Goal: Task Accomplishment & Management: Manage account settings

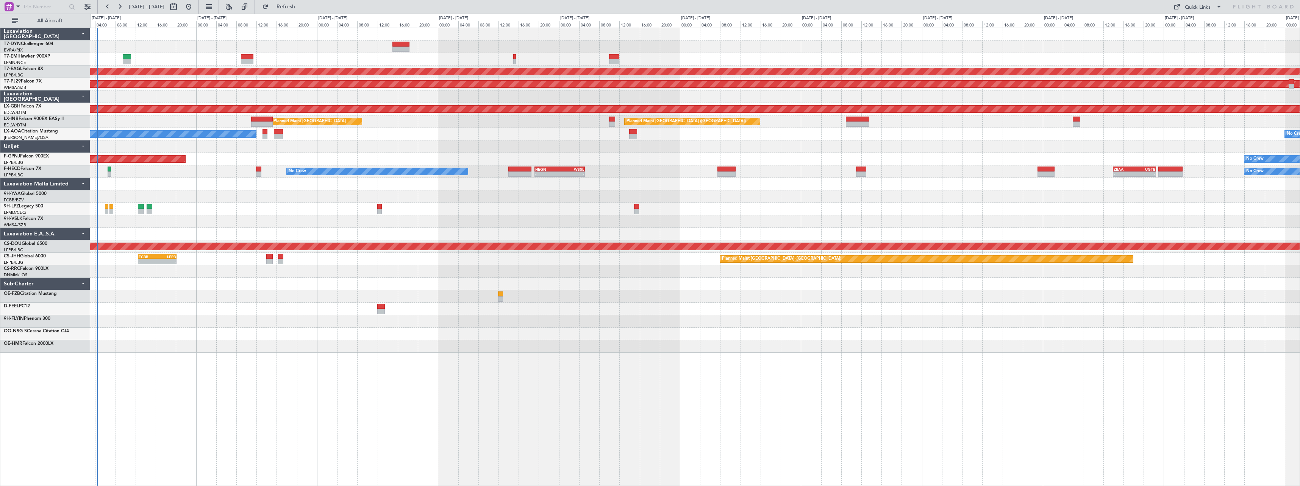
click at [258, 189] on div "No Crew Planned Maint [GEOGRAPHIC_DATA] (Al Maktoum Intl) Planned Maint [GEOGRA…" at bounding box center [694, 190] width 1209 height 325
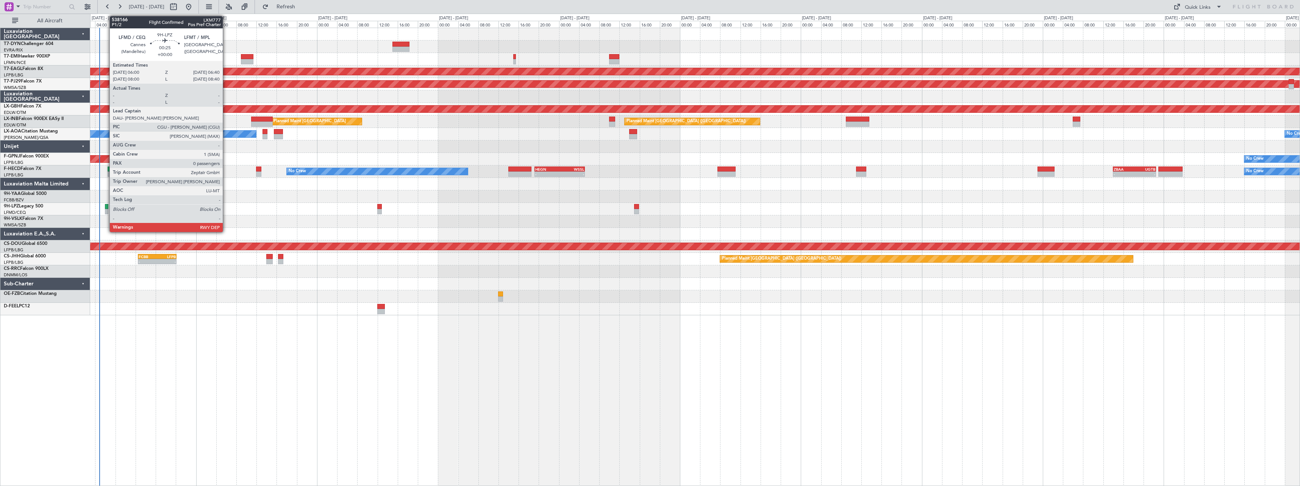
click at [106, 209] on div at bounding box center [106, 206] width 3 height 5
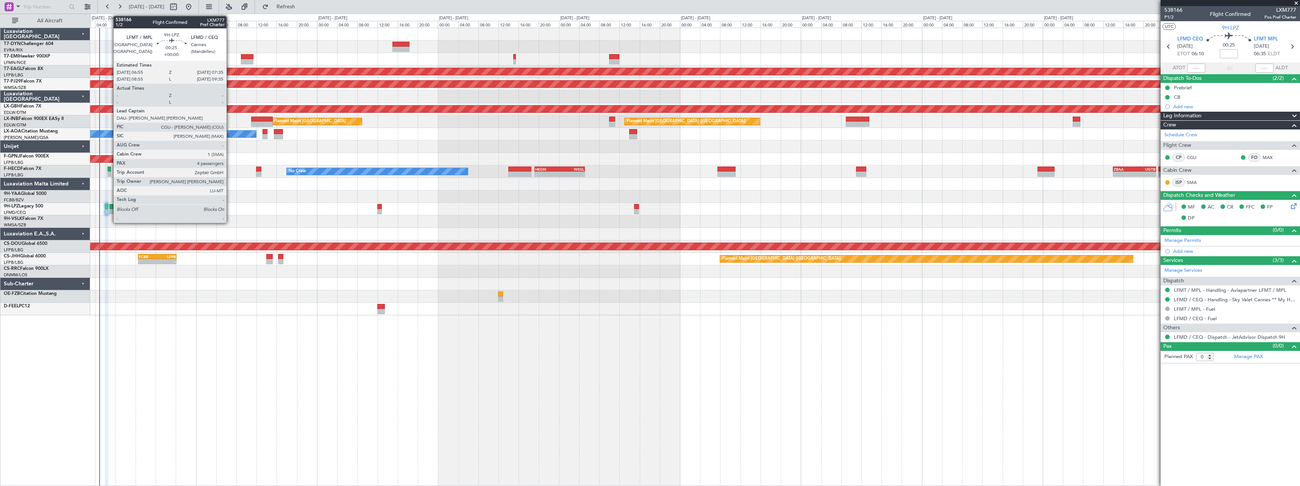
click at [109, 208] on div at bounding box center [110, 206] width 3 height 5
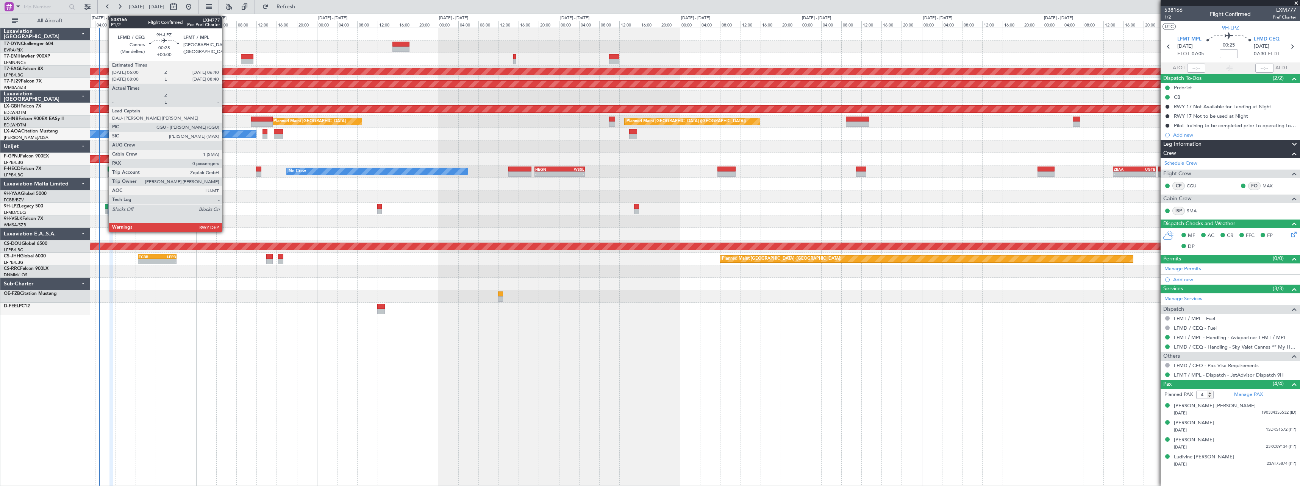
click at [105, 208] on div at bounding box center [106, 206] width 3 height 5
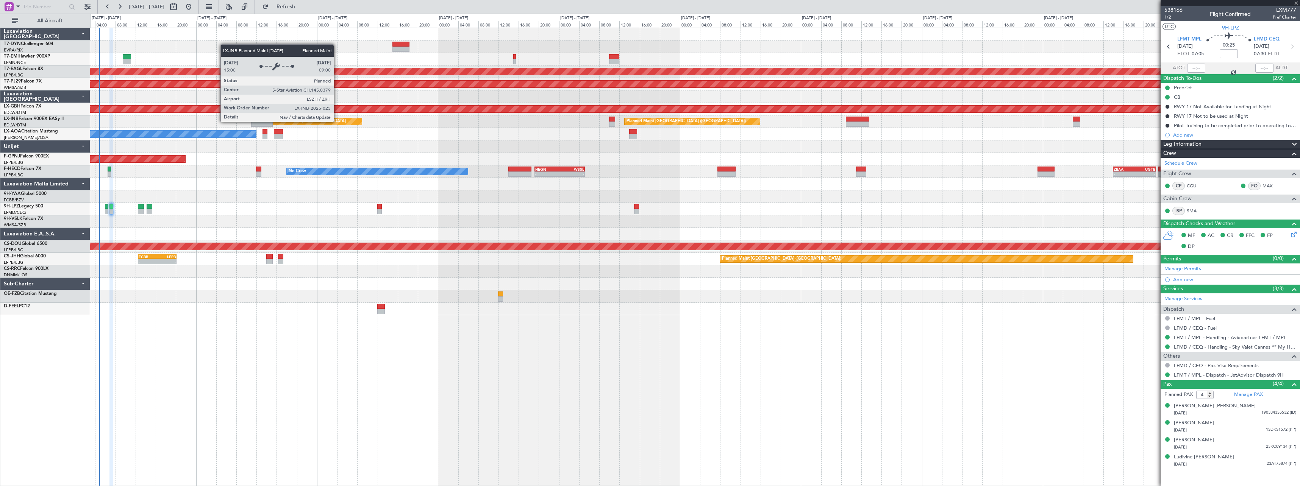
type input "0"
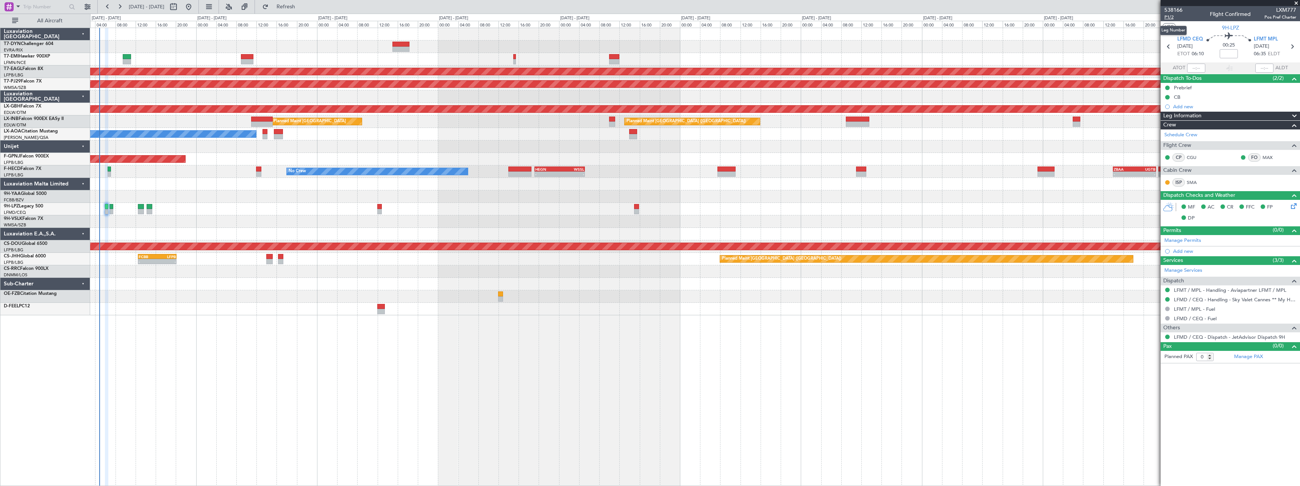
click at [1176, 16] on span "P1/2" at bounding box center [1173, 17] width 18 height 6
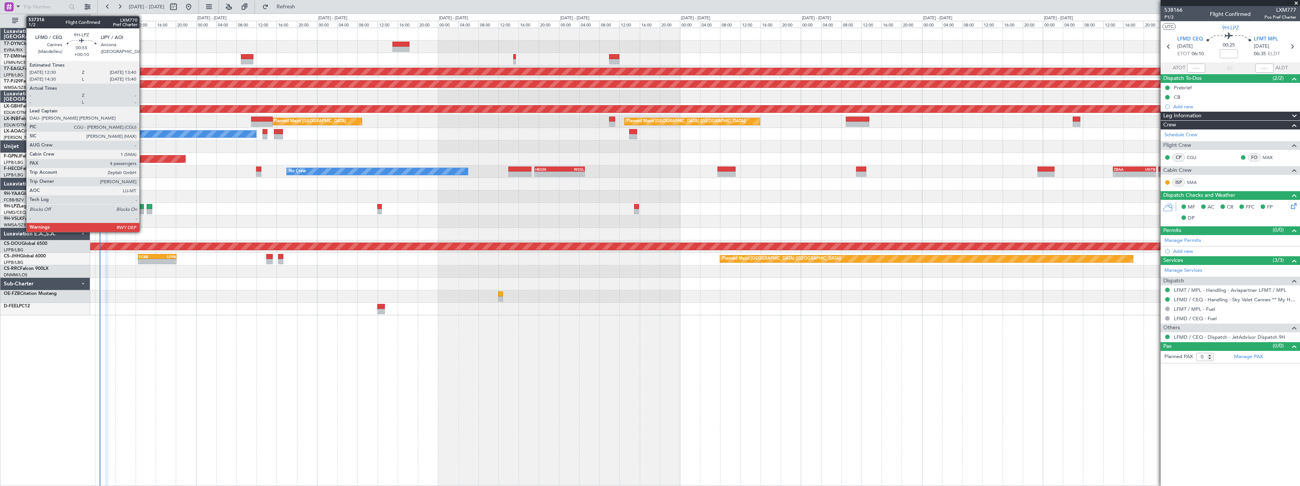
click at [143, 208] on div at bounding box center [141, 206] width 6 height 5
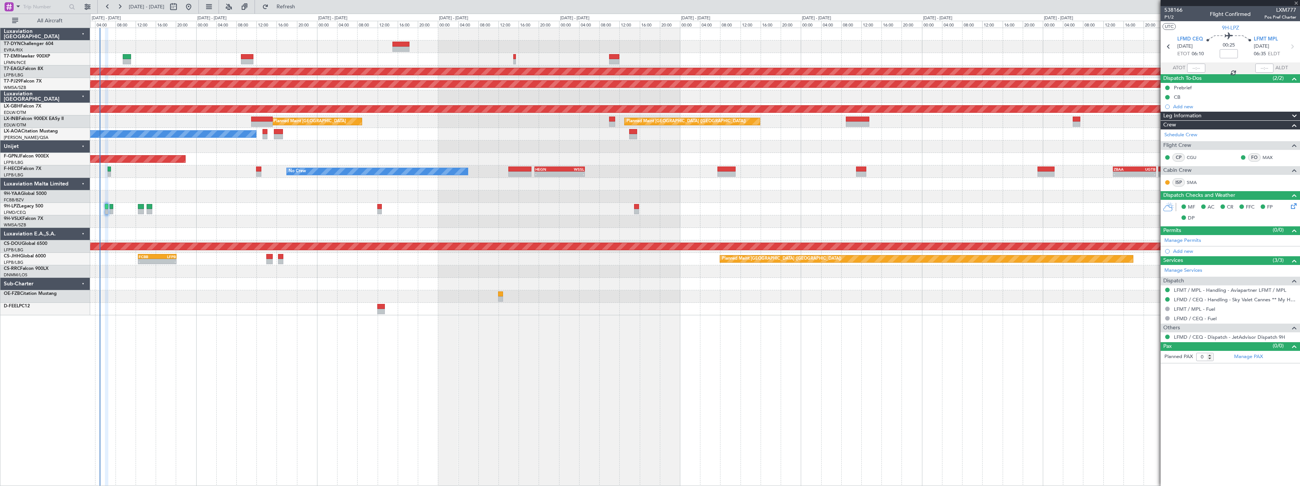
type input "+00:10"
type input "4"
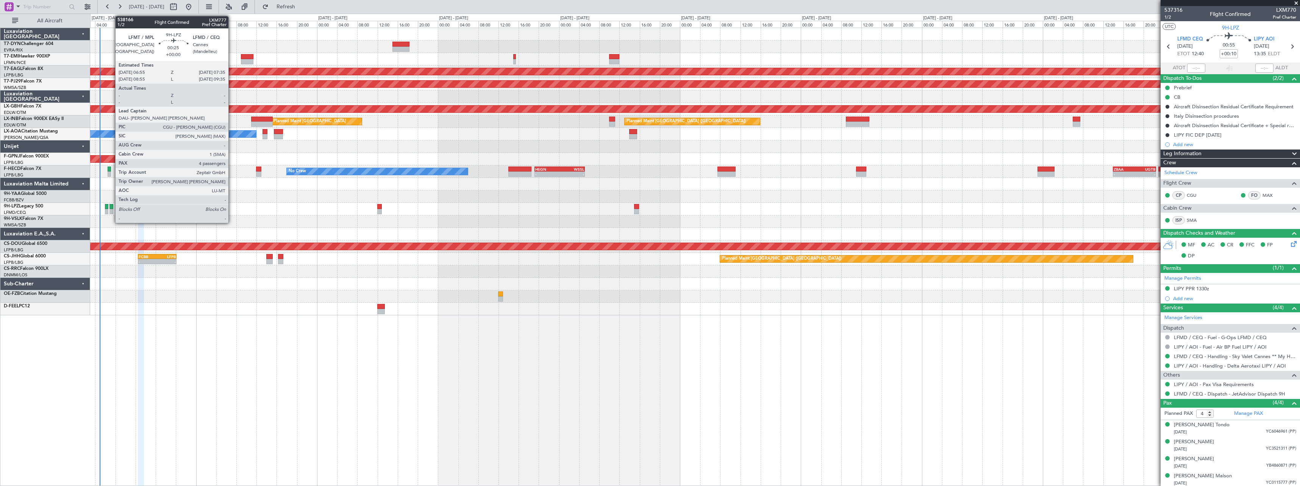
click at [111, 208] on div at bounding box center [110, 206] width 3 height 5
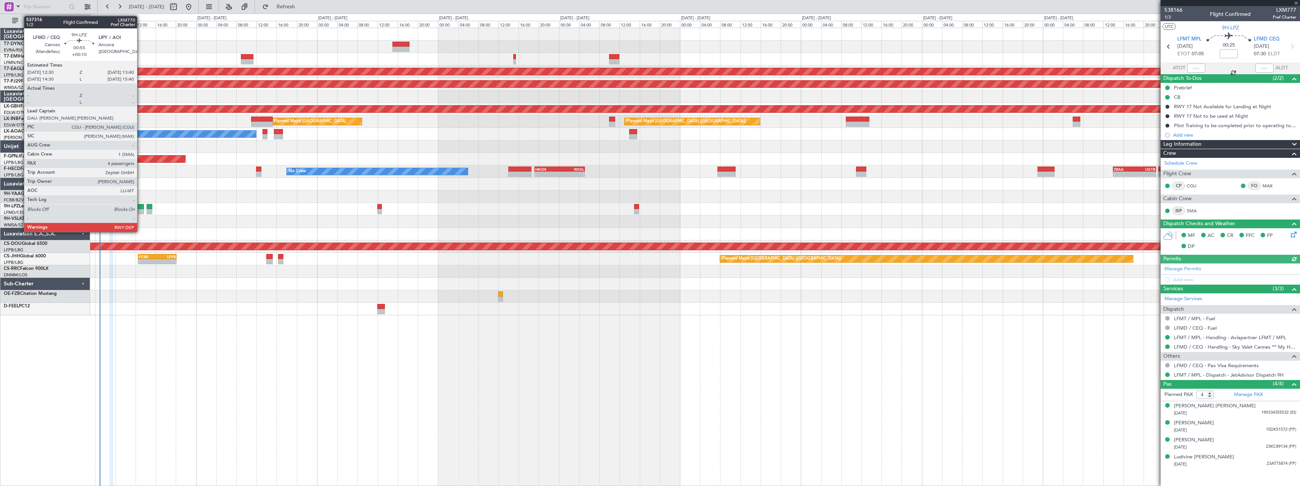
click at [139, 207] on div at bounding box center [141, 206] width 6 height 5
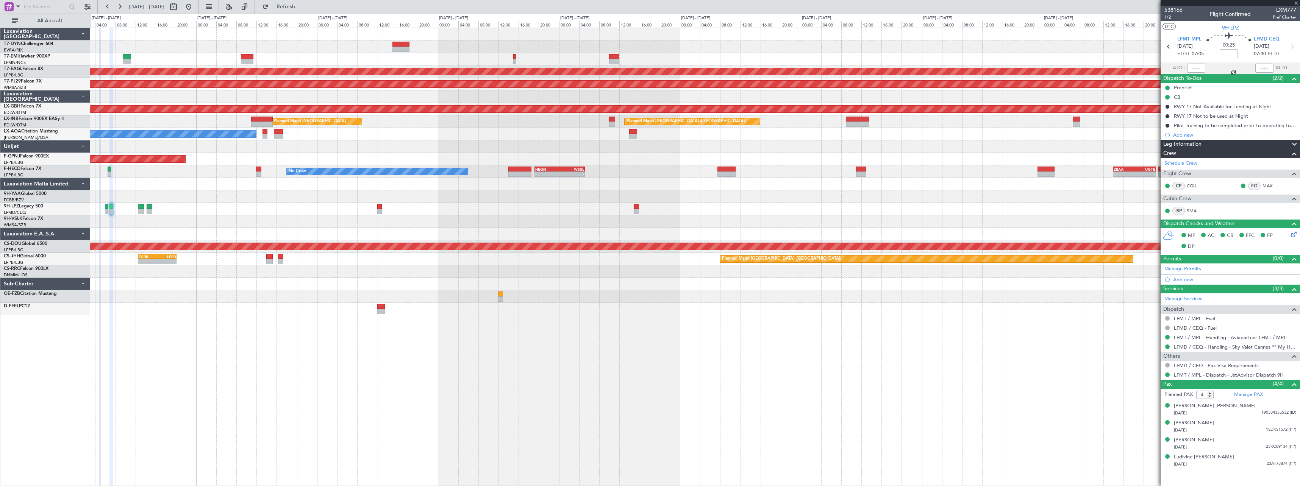
type input "+00:10"
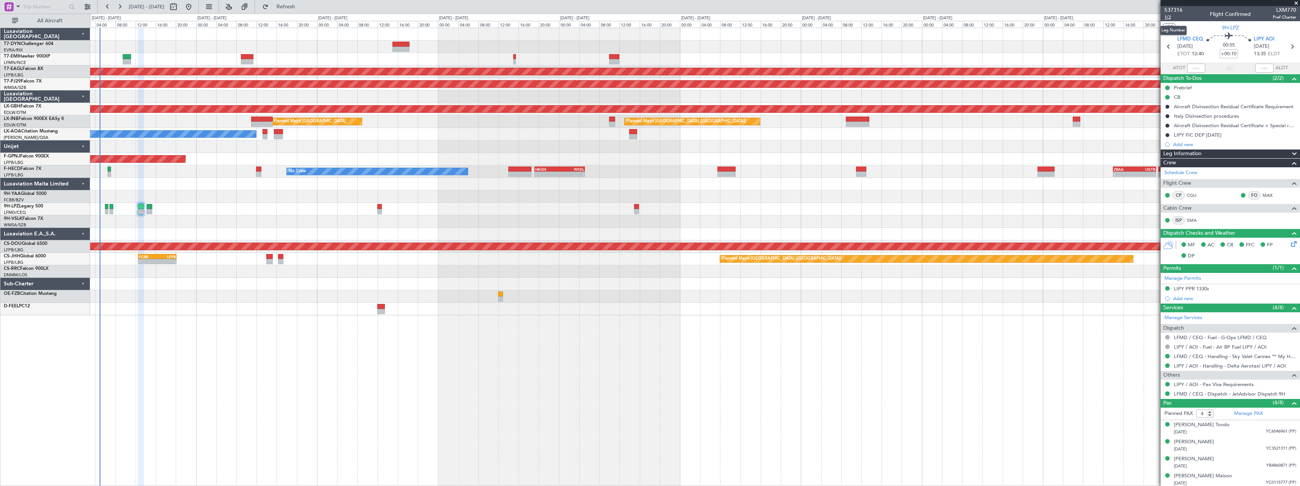
click at [1173, 17] on span "1/2" at bounding box center [1173, 17] width 18 height 6
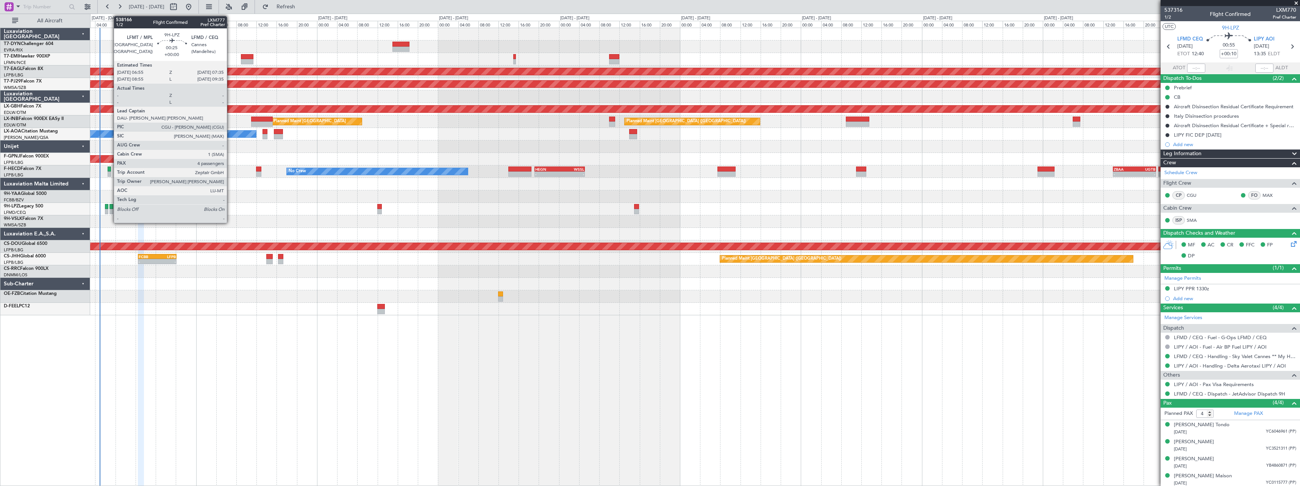
click at [110, 206] on div at bounding box center [110, 206] width 3 height 5
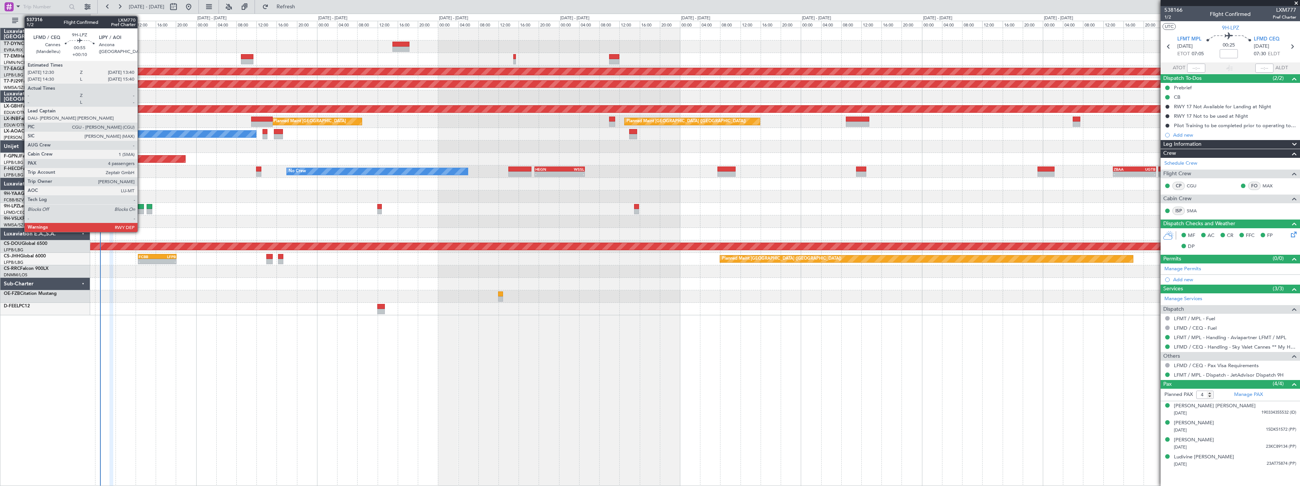
click at [141, 208] on div at bounding box center [141, 206] width 6 height 5
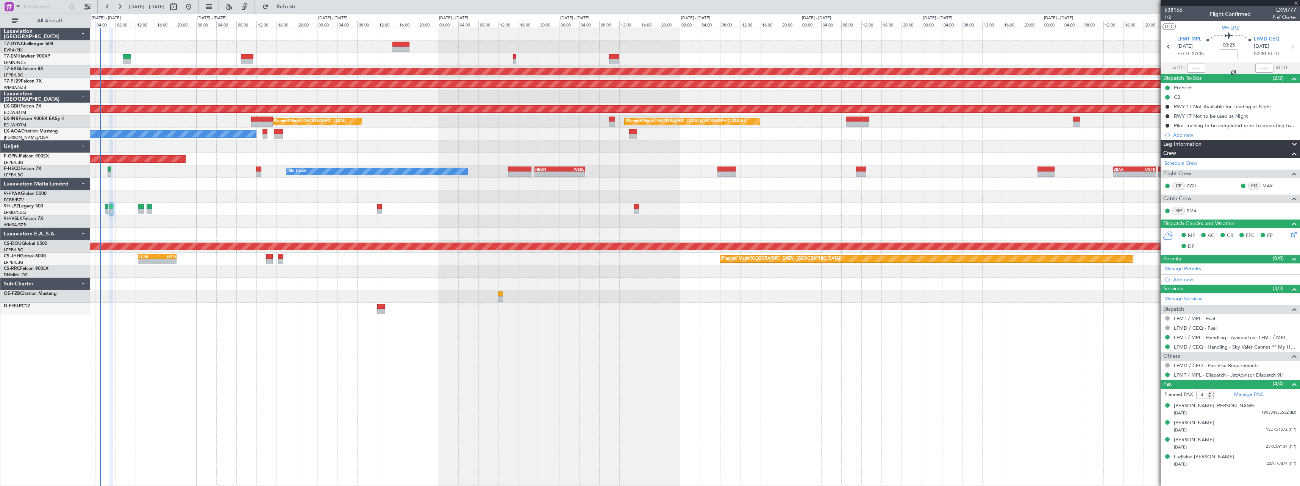
type input "+00:10"
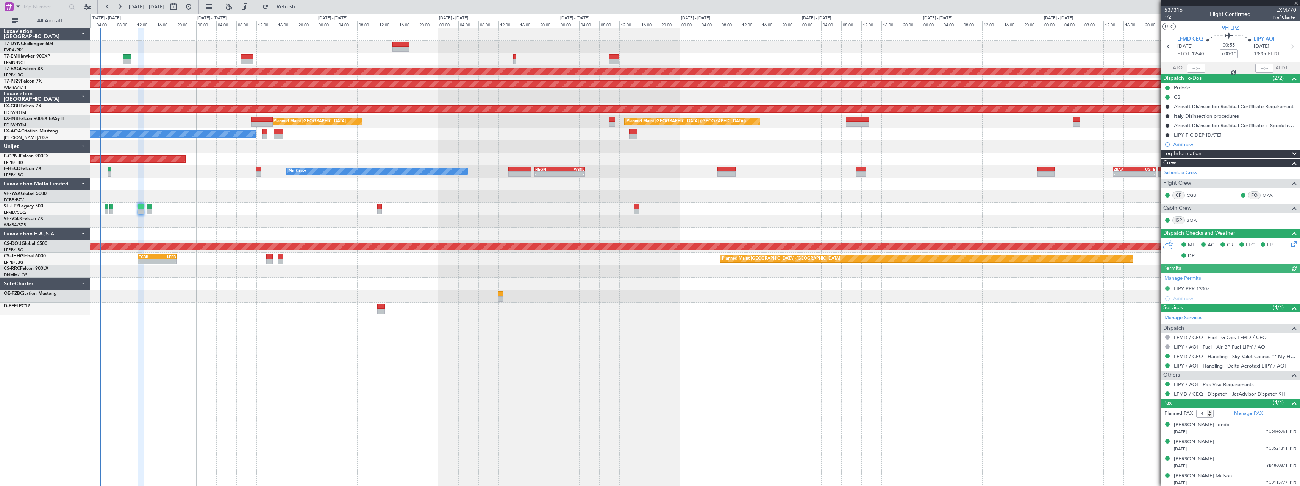
click at [1169, 17] on span "1/2" at bounding box center [1173, 17] width 18 height 6
